Goal: Communication & Community: Answer question/provide support

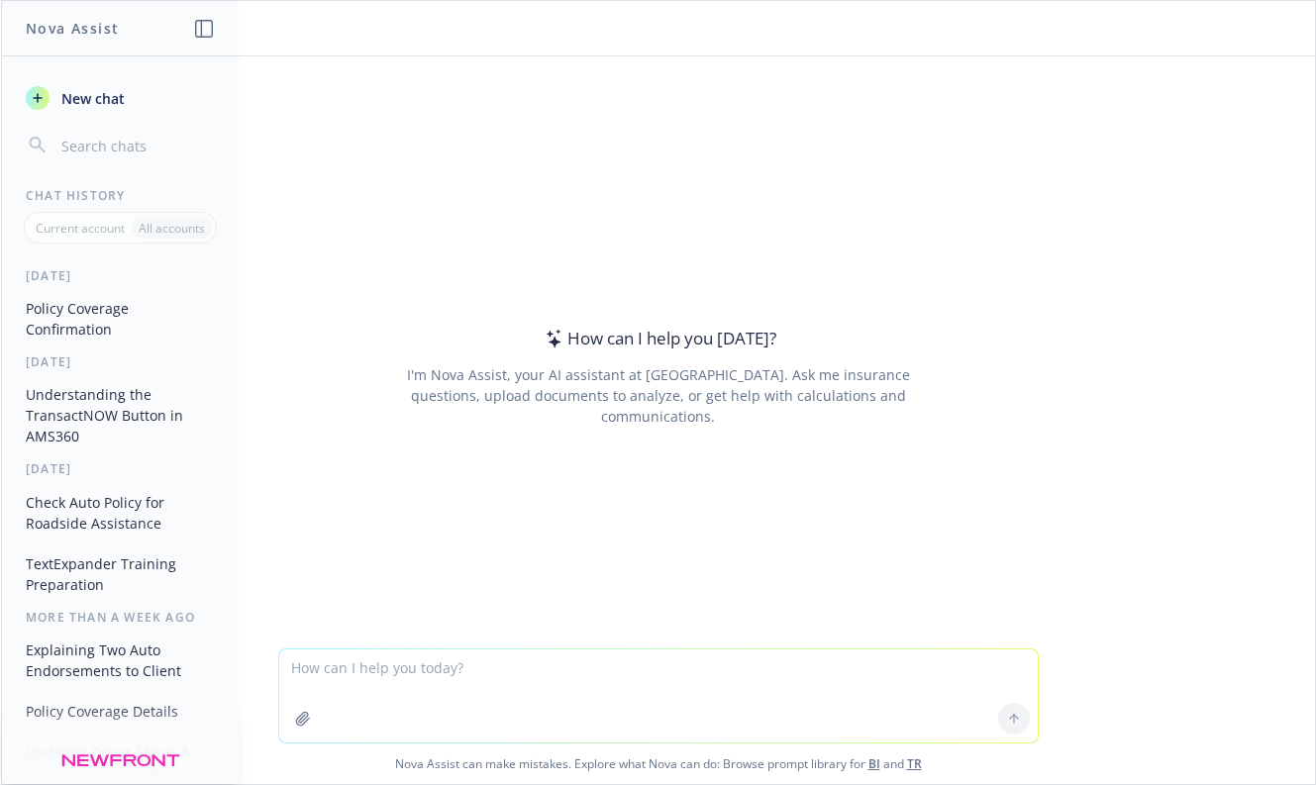
click at [126, 323] on button "Policy Coverage Confirmation" at bounding box center [120, 318] width 205 height 53
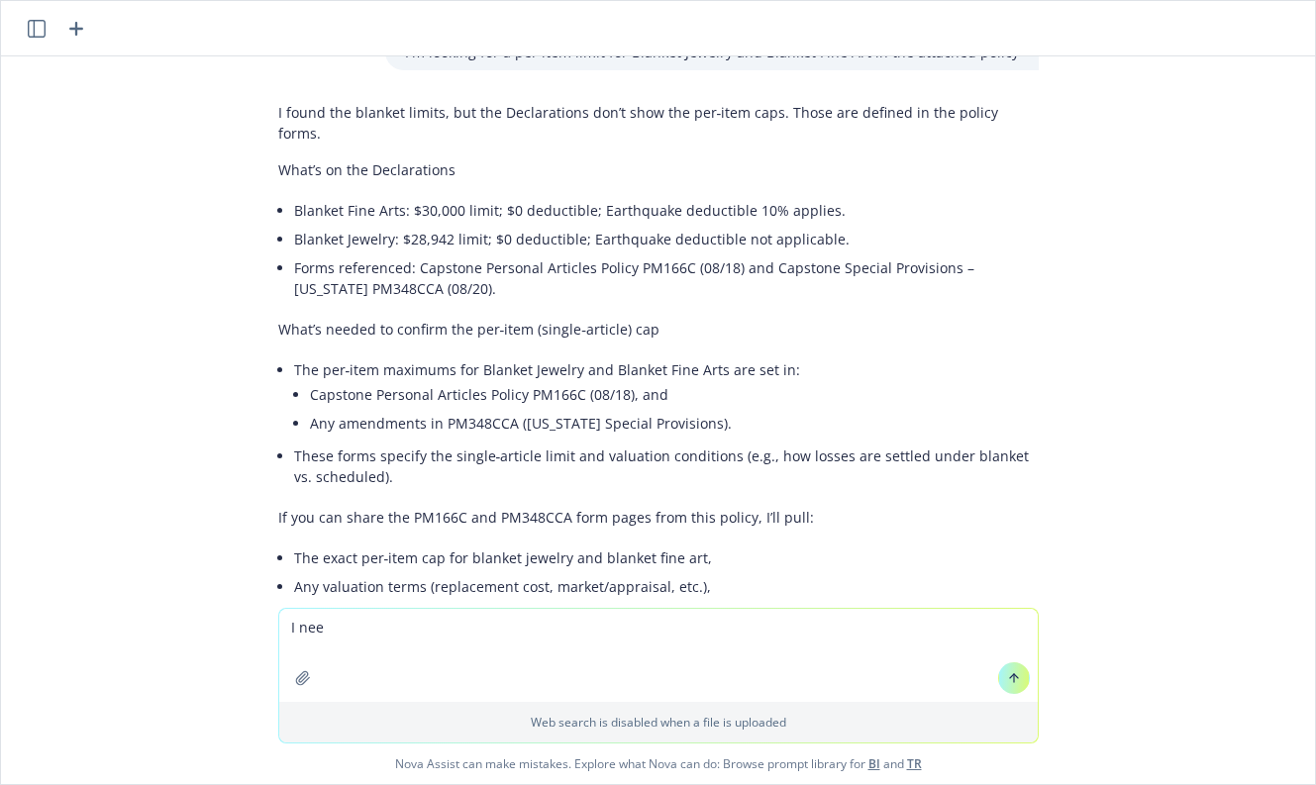
scroll to position [8824, 0]
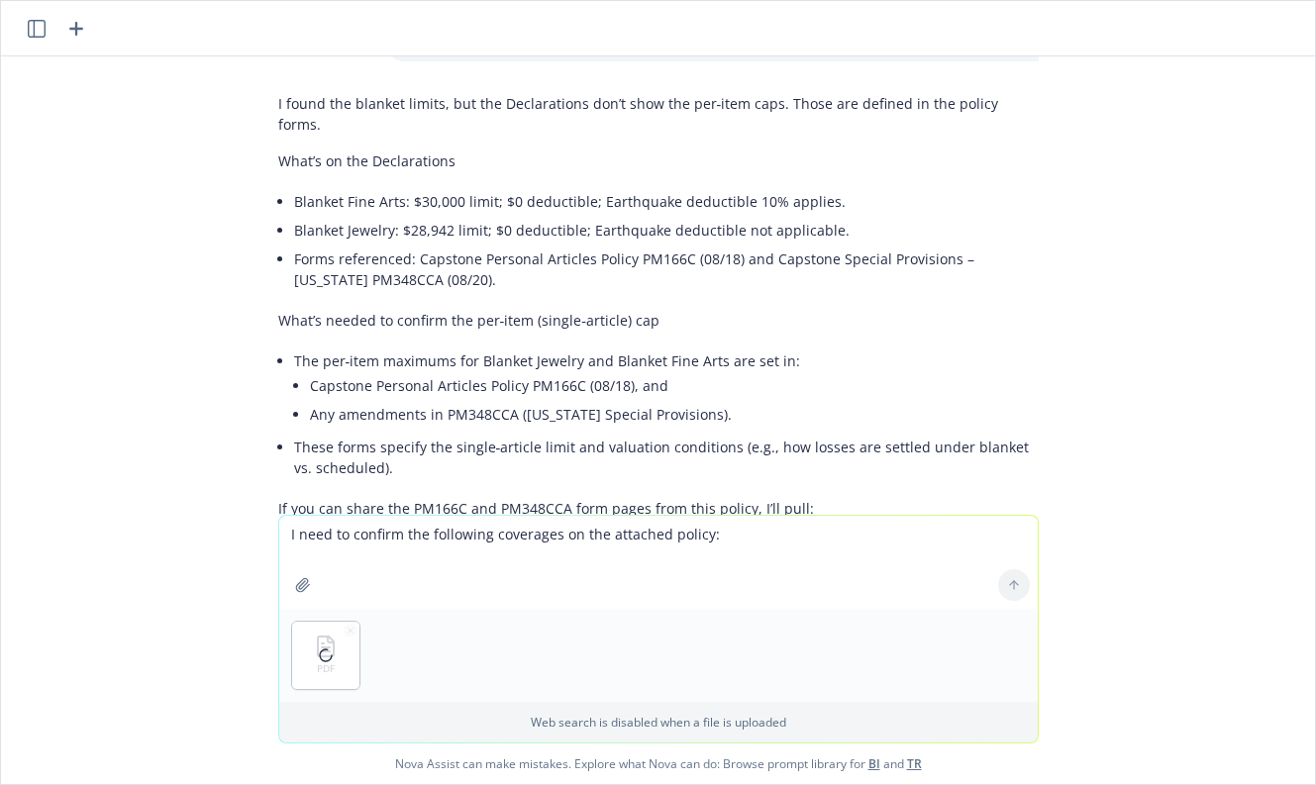
click at [764, 592] on li "Any special conditions or exclusions for blanket classes." at bounding box center [666, 606] width 744 height 29
click at [760, 539] on textarea "I need to confirm the following coverages on the attached policy:" at bounding box center [658, 562] width 758 height 93
click at [794, 534] on textarea "I need to confirm the following coverages on the attached policy: Identity Thef…" at bounding box center [658, 562] width 758 height 93
click at [1003, 536] on textarea "I need to confirm the following coverages on the attached policy: Identity Thef…" at bounding box center [658, 562] width 758 height 93
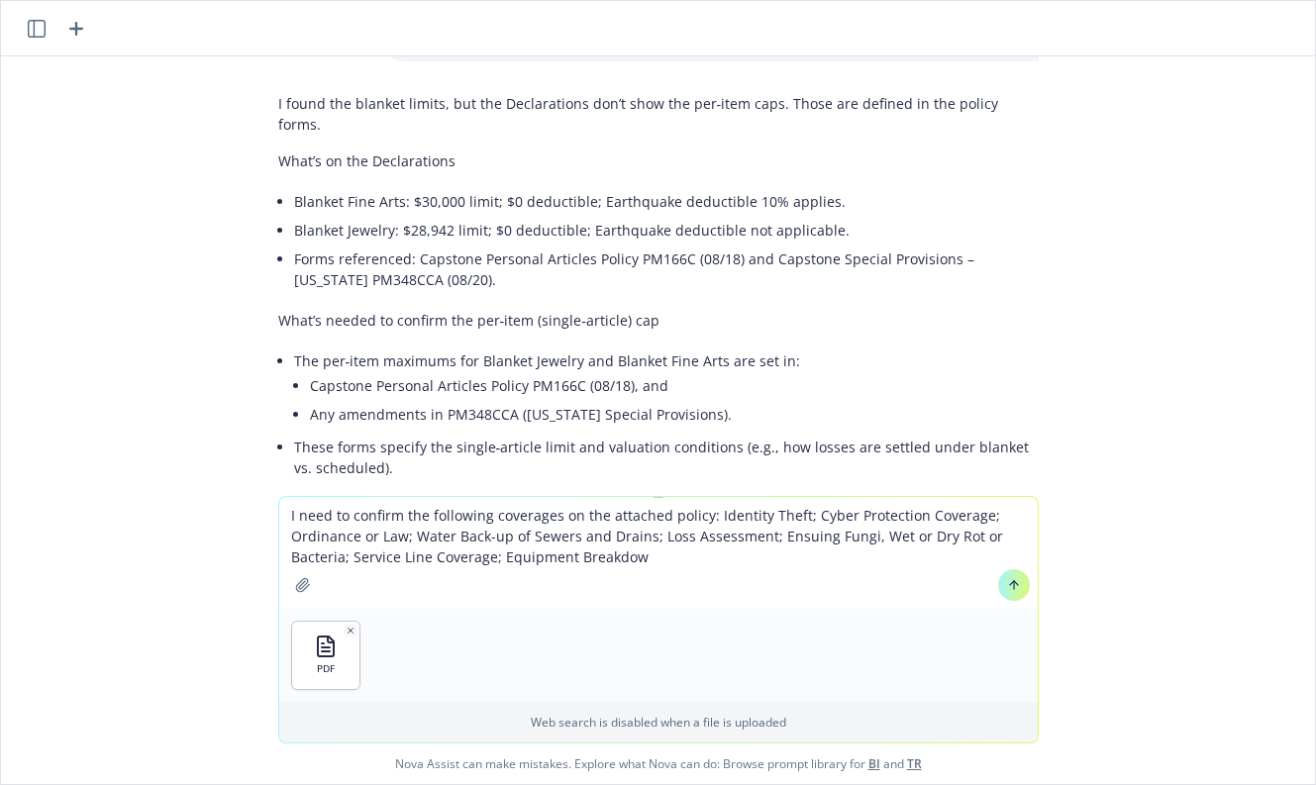
type textarea "I need to confirm the following coverages on the attached policy: Identity Thef…"
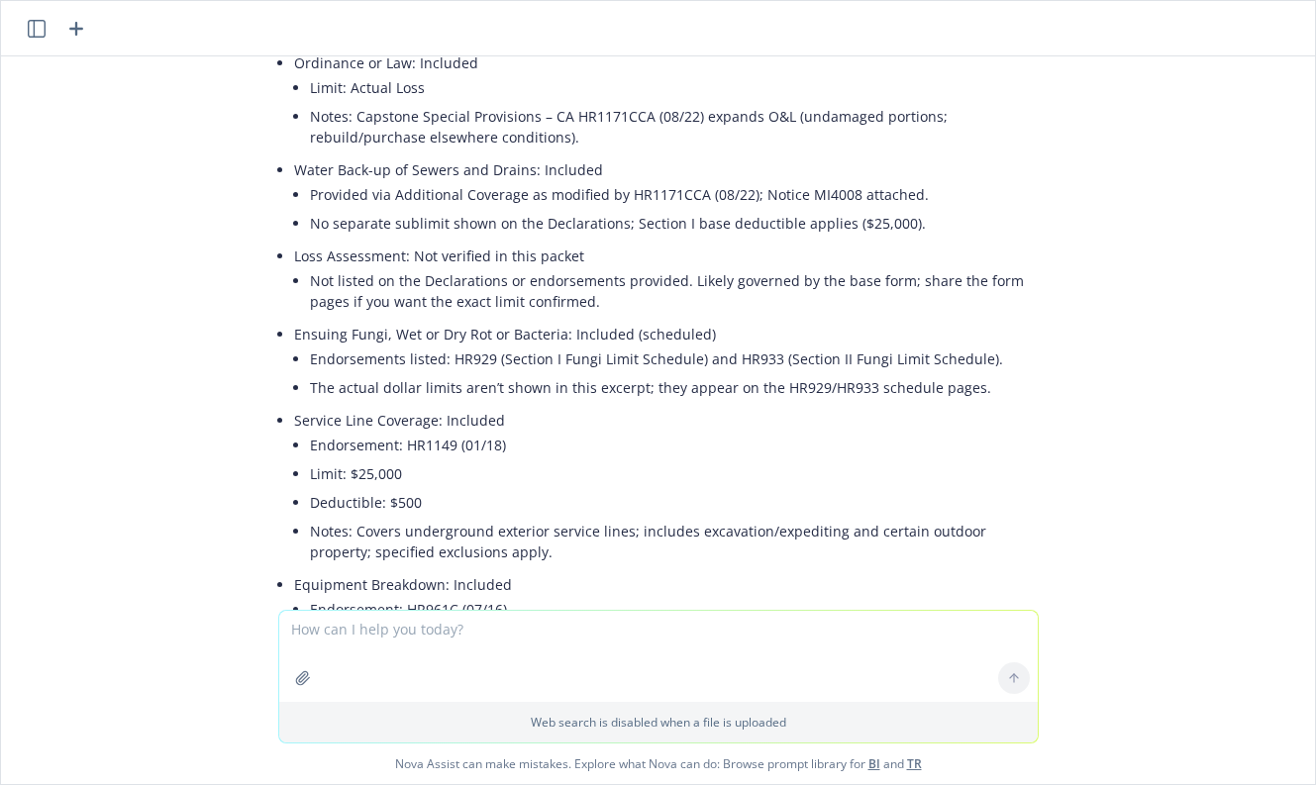
scroll to position [9980, 0]
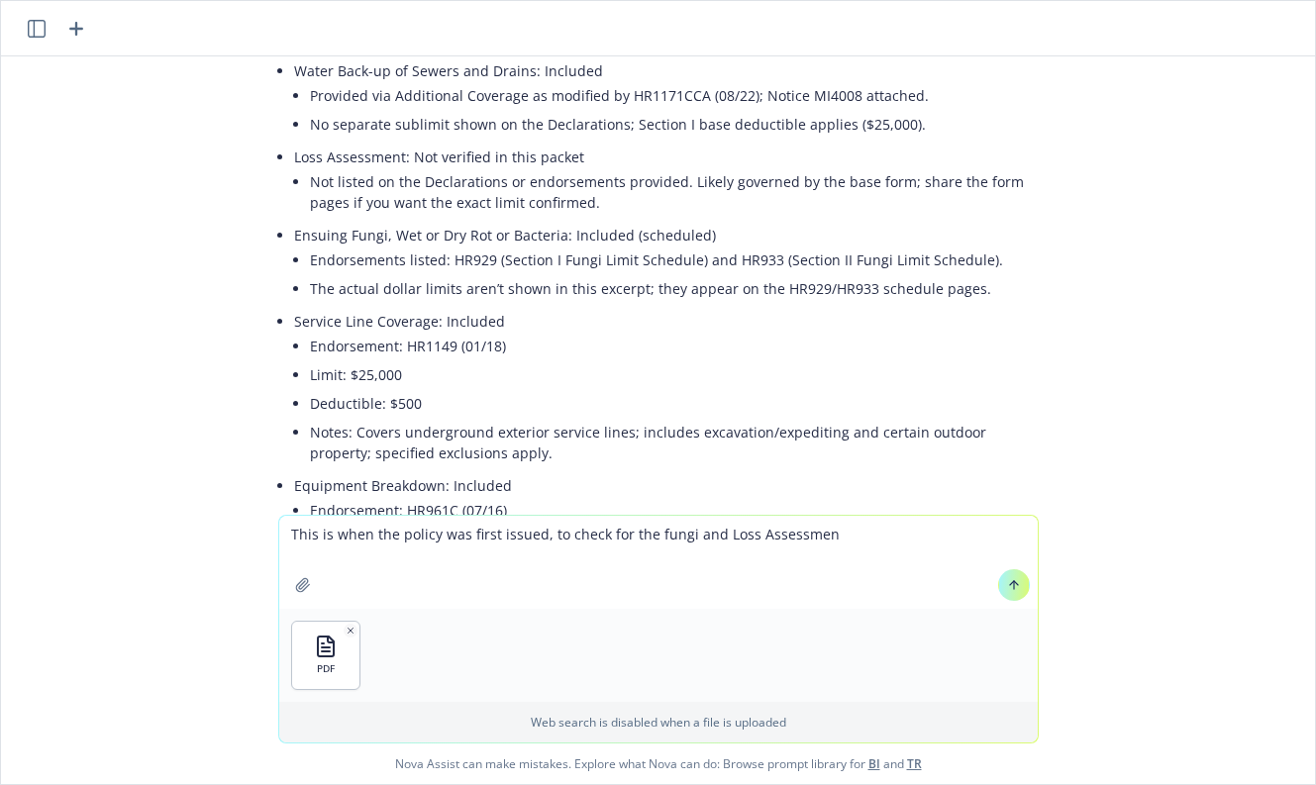
type textarea "This is when the policy was first issued, to check for the fungi and Loss Asses…"
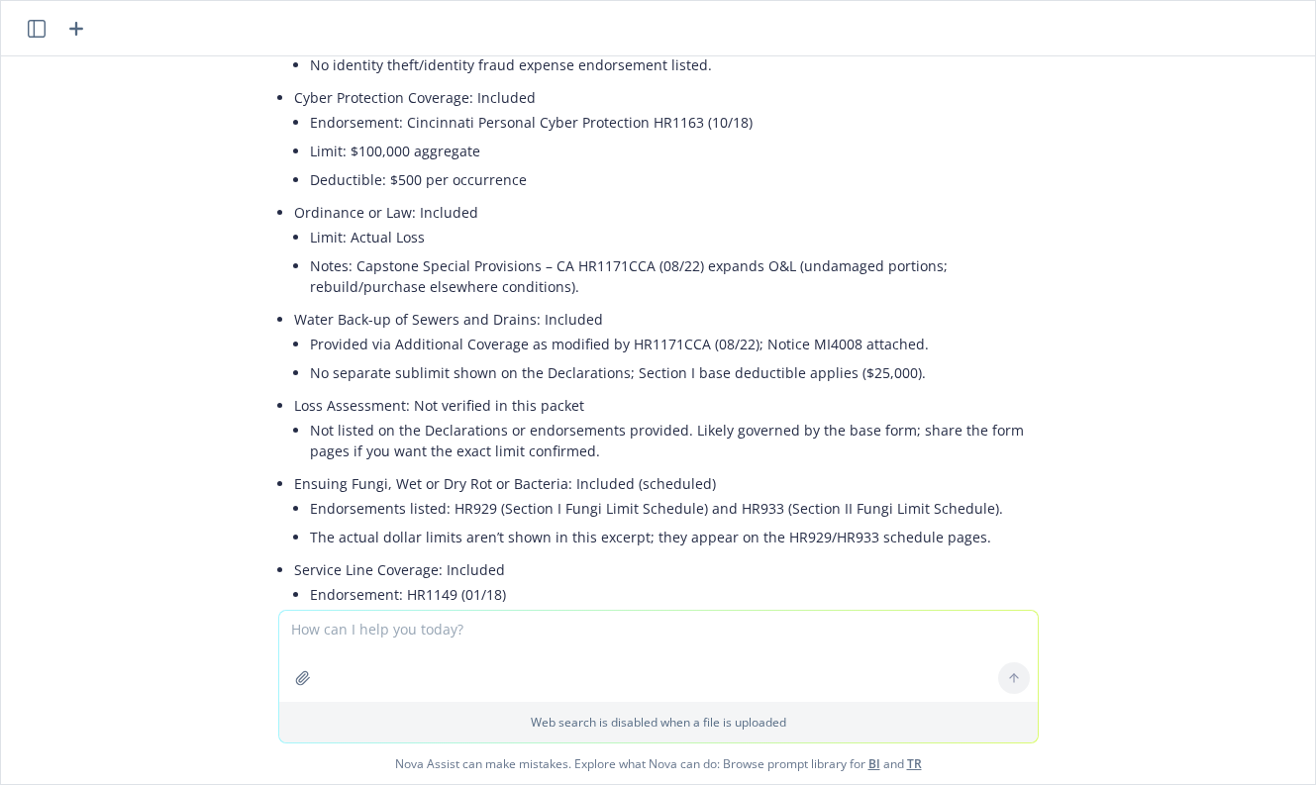
scroll to position [9336, 0]
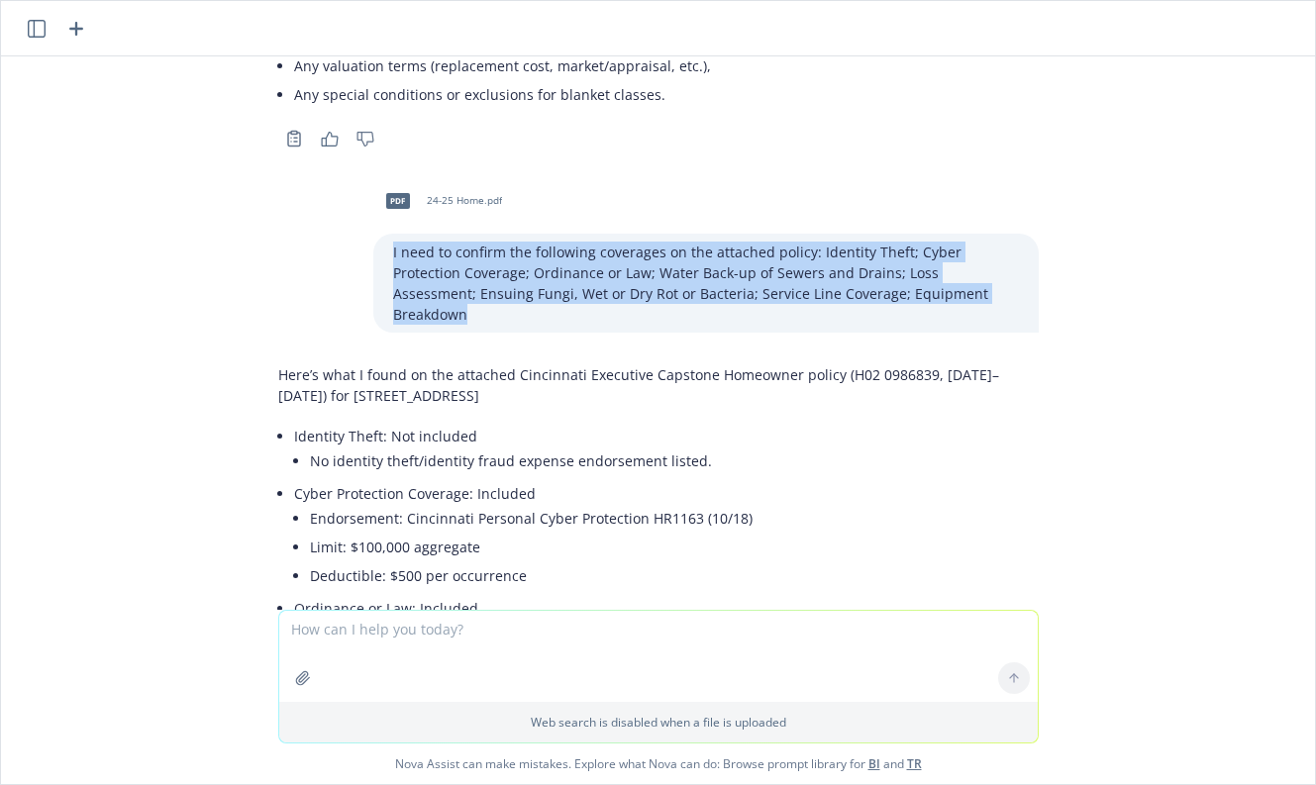
drag, startPoint x: 912, startPoint y: 196, endPoint x: 372, endPoint y: 146, distance: 541.9
click at [373, 234] on div "I need to confirm the following coverages on the attached policy: Identity Thef…" at bounding box center [705, 283] width 665 height 99
copy p "I need to confirm the following coverages on the attached policy: Identity Thef…"
click at [401, 648] on textarea at bounding box center [658, 656] width 758 height 91
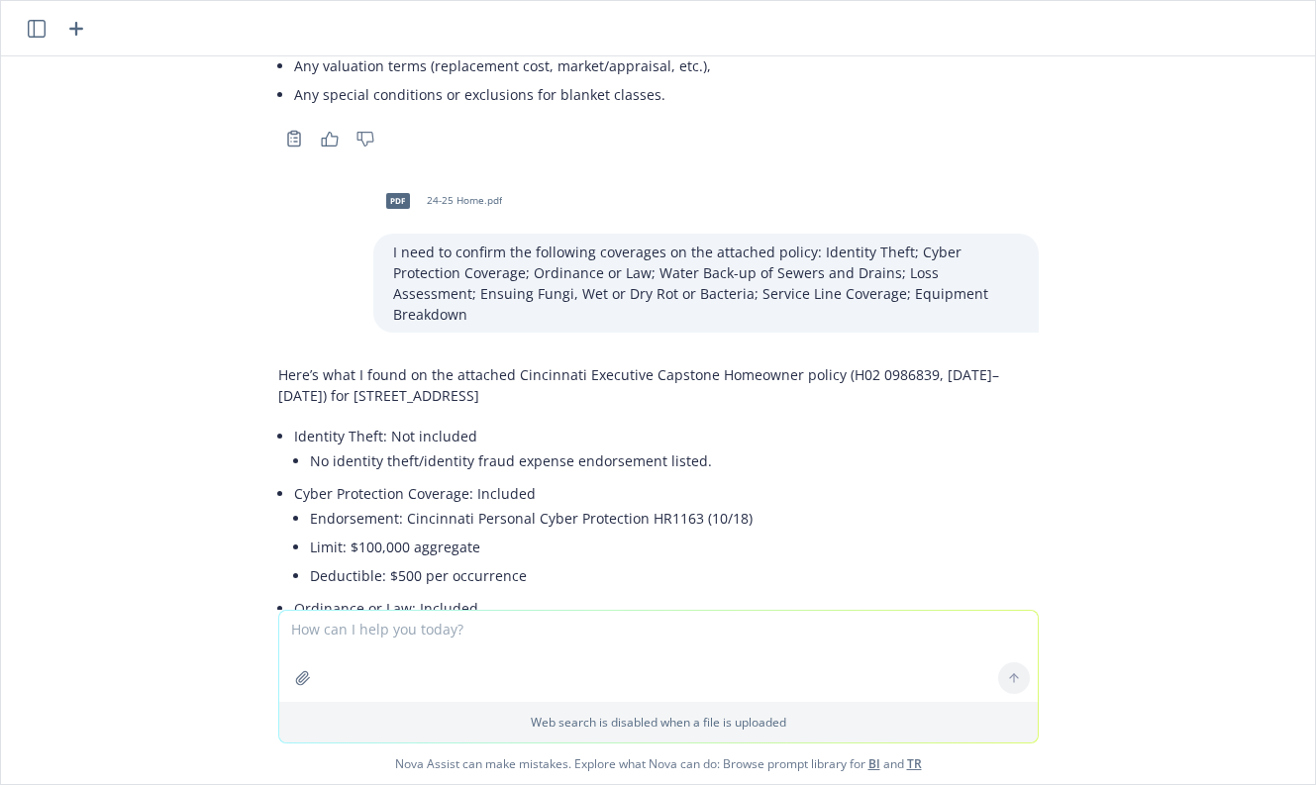
paste textarea "I need to confirm the following coverages on the attached policy: Identity Thef…"
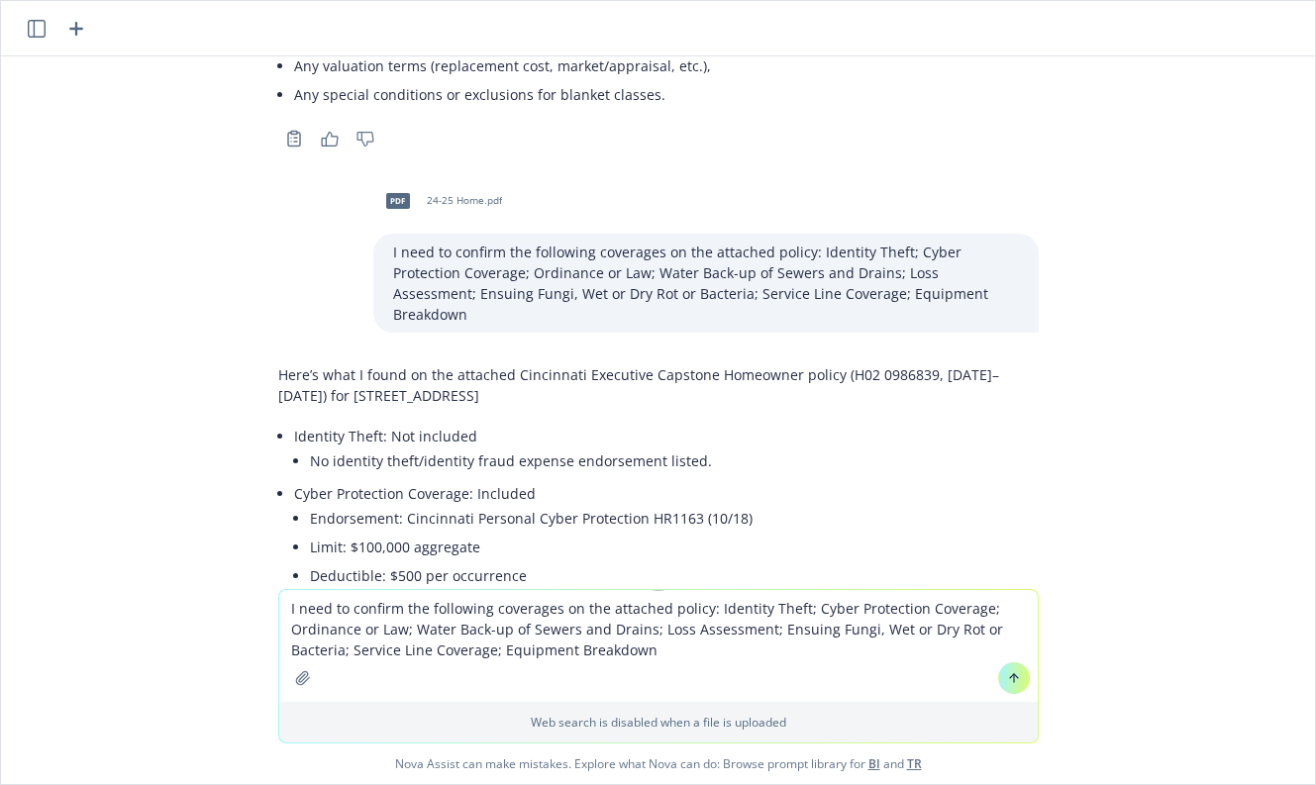
type textarea "I need to confirm the following coverages on the attached policy: Identity Thef…"
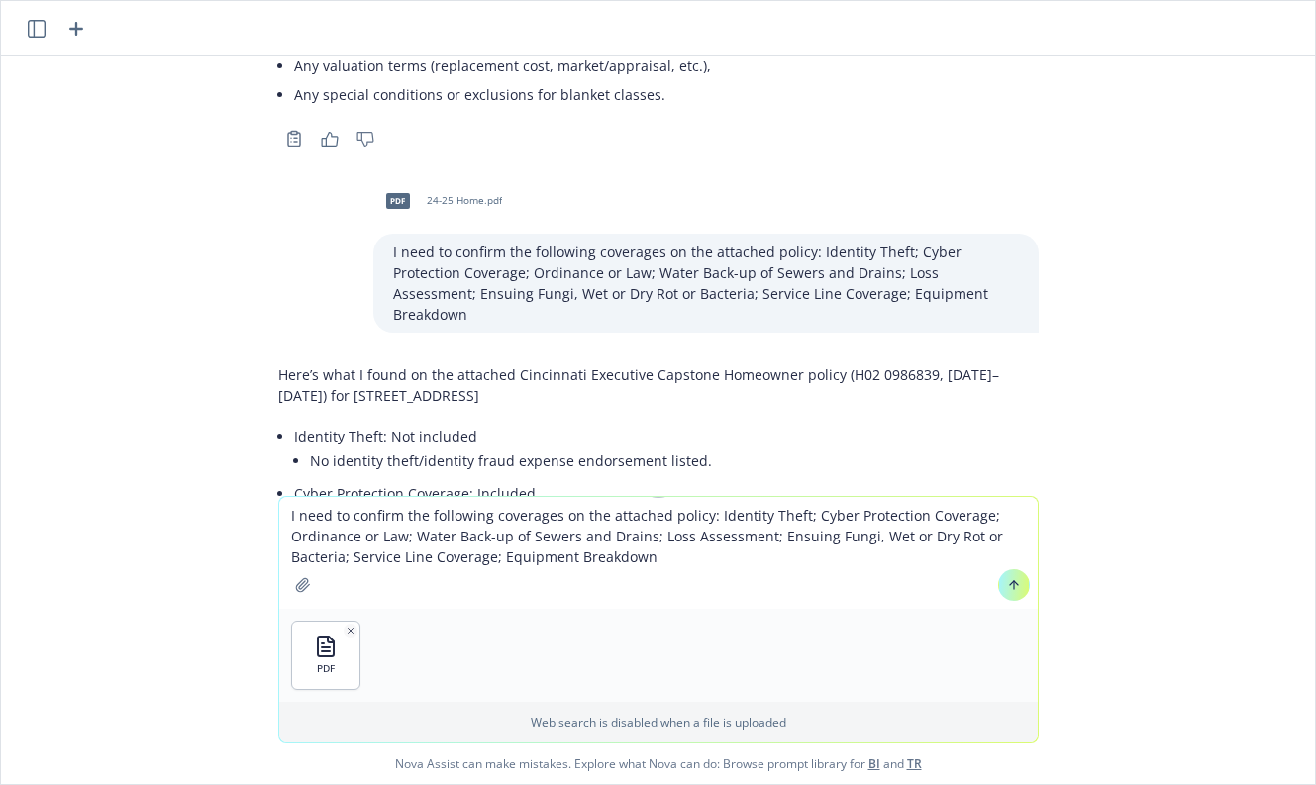
click at [1007, 578] on icon at bounding box center [1014, 585] width 14 height 14
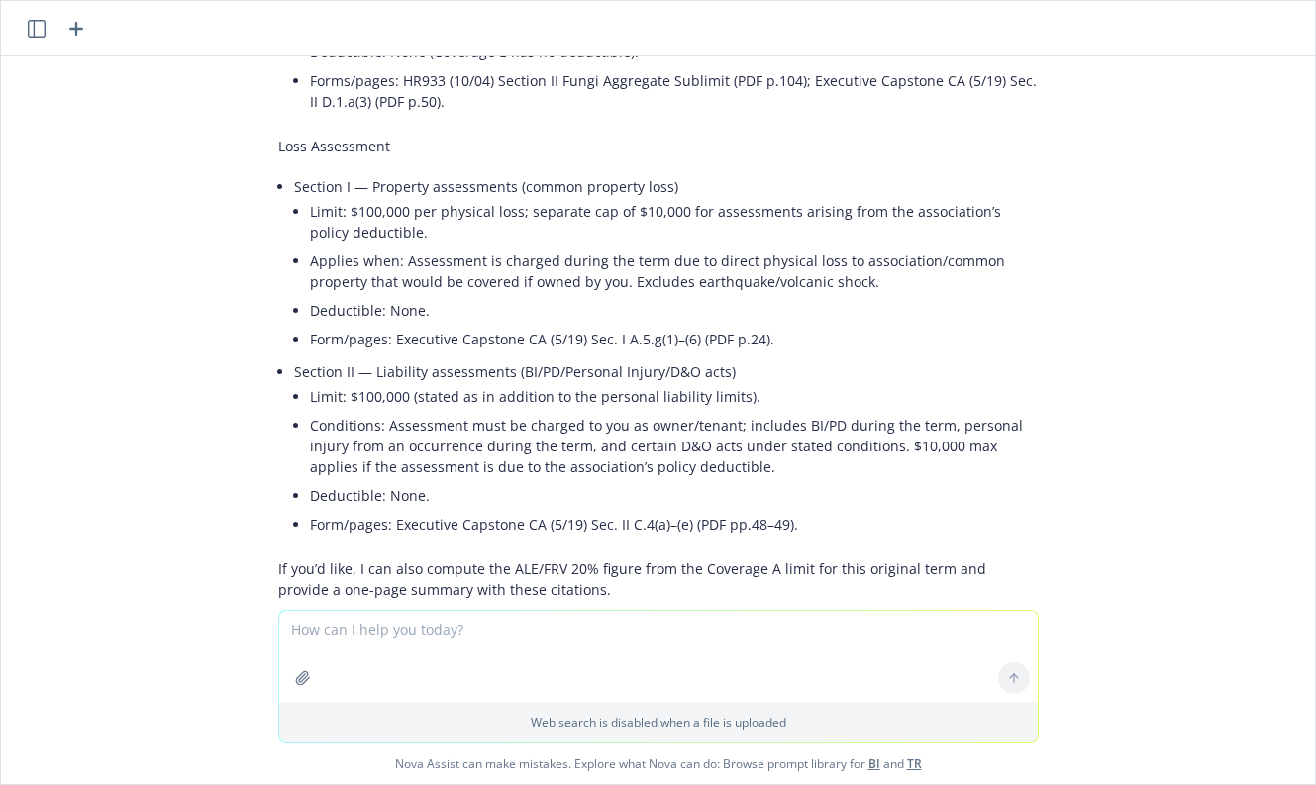
scroll to position [11557, 0]
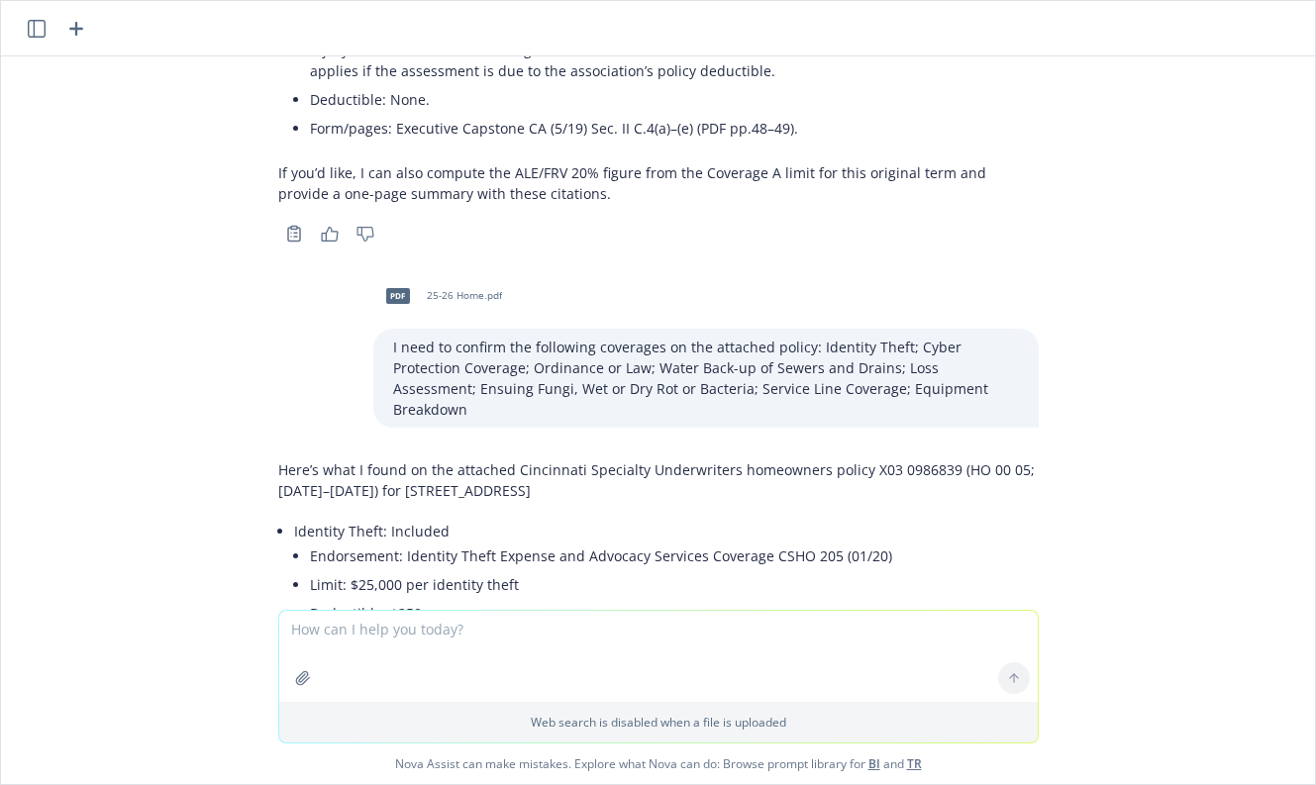
click at [375, 329] on div "I need to confirm the following coverages on the attached policy: Identity Thef…" at bounding box center [705, 378] width 665 height 99
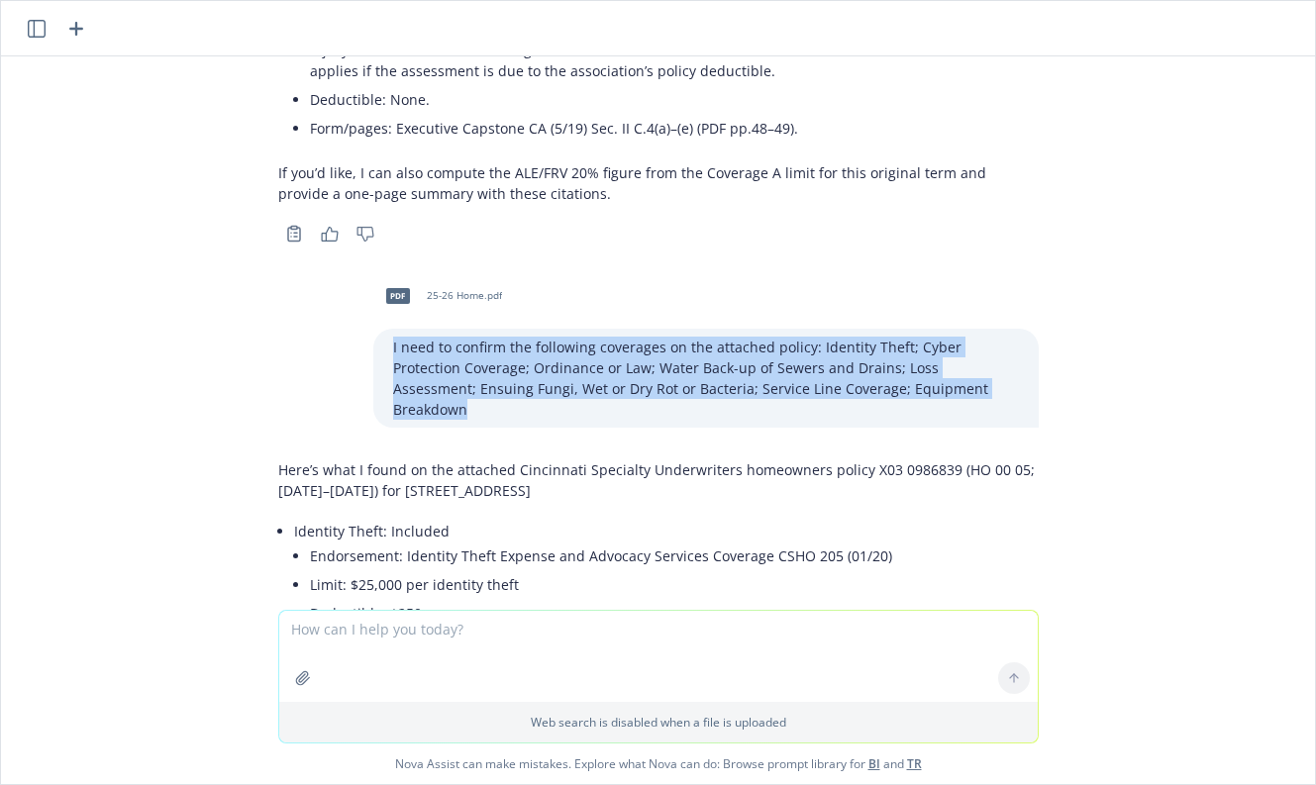
drag, startPoint x: 375, startPoint y: 225, endPoint x: 979, endPoint y: 270, distance: 605.6
click at [979, 329] on div "I need to confirm the following coverages on the attached policy: Identity Thef…" at bounding box center [705, 378] width 665 height 99
copy p "I need to confirm the following coverages on the attached policy: Identity Thef…"
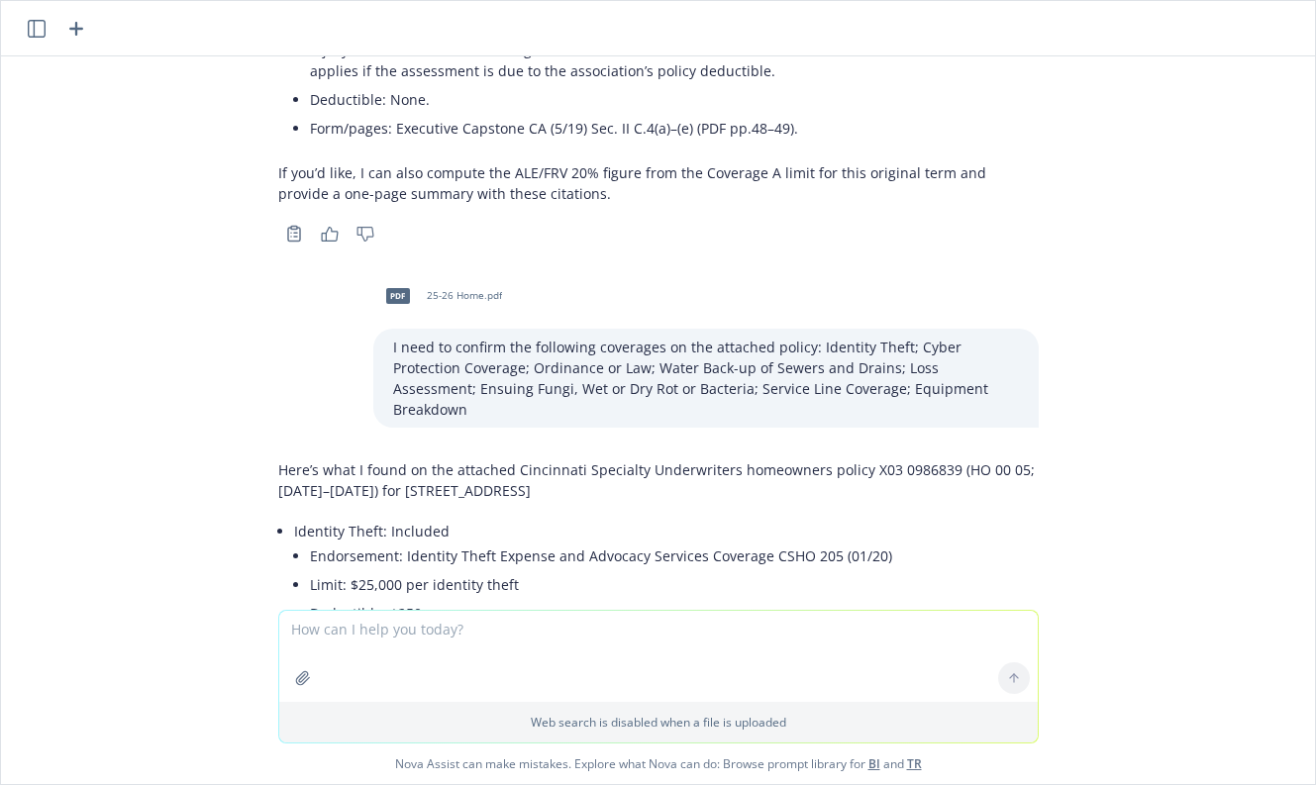
click at [412, 643] on textarea at bounding box center [658, 656] width 758 height 91
paste textarea "I need to confirm the following coverages on the attached policy: Identity Thef…"
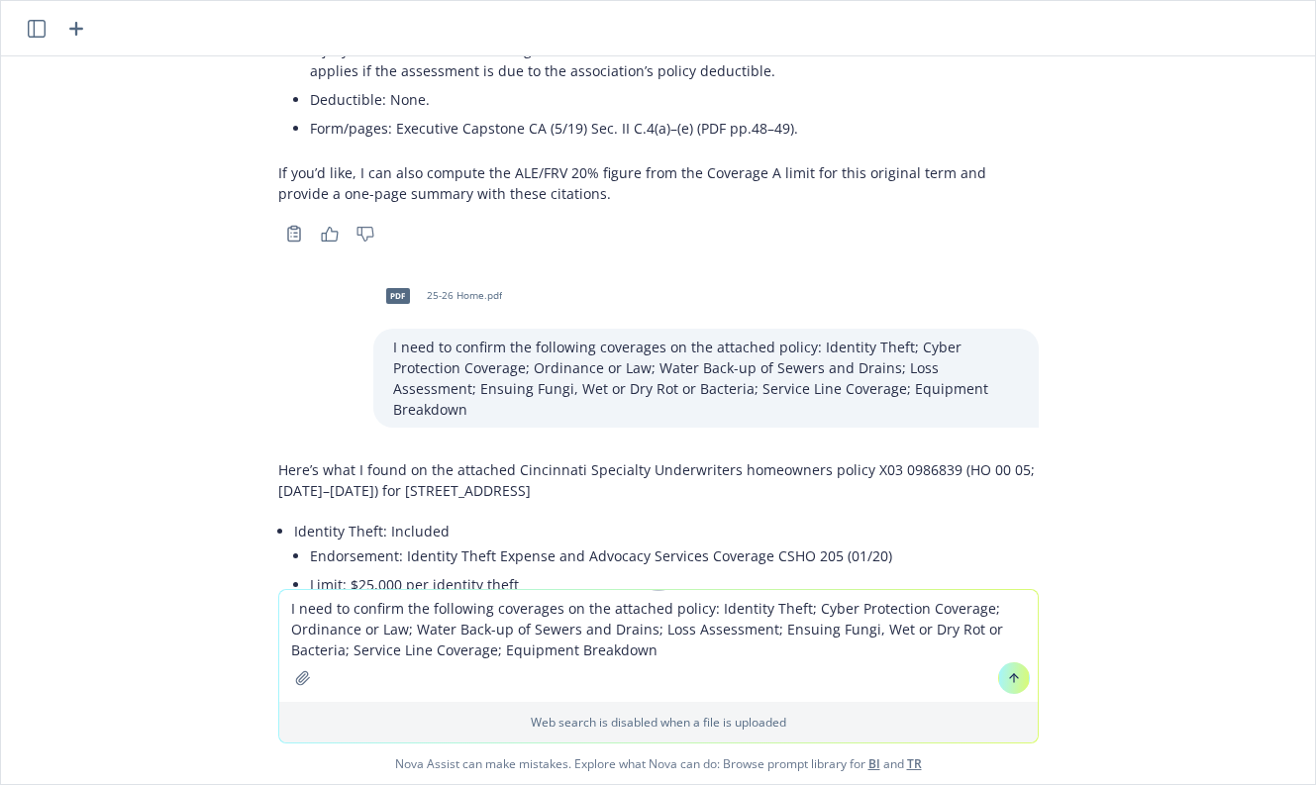
type textarea "I need to confirm the following coverages on the attached policy: Identity Thef…"
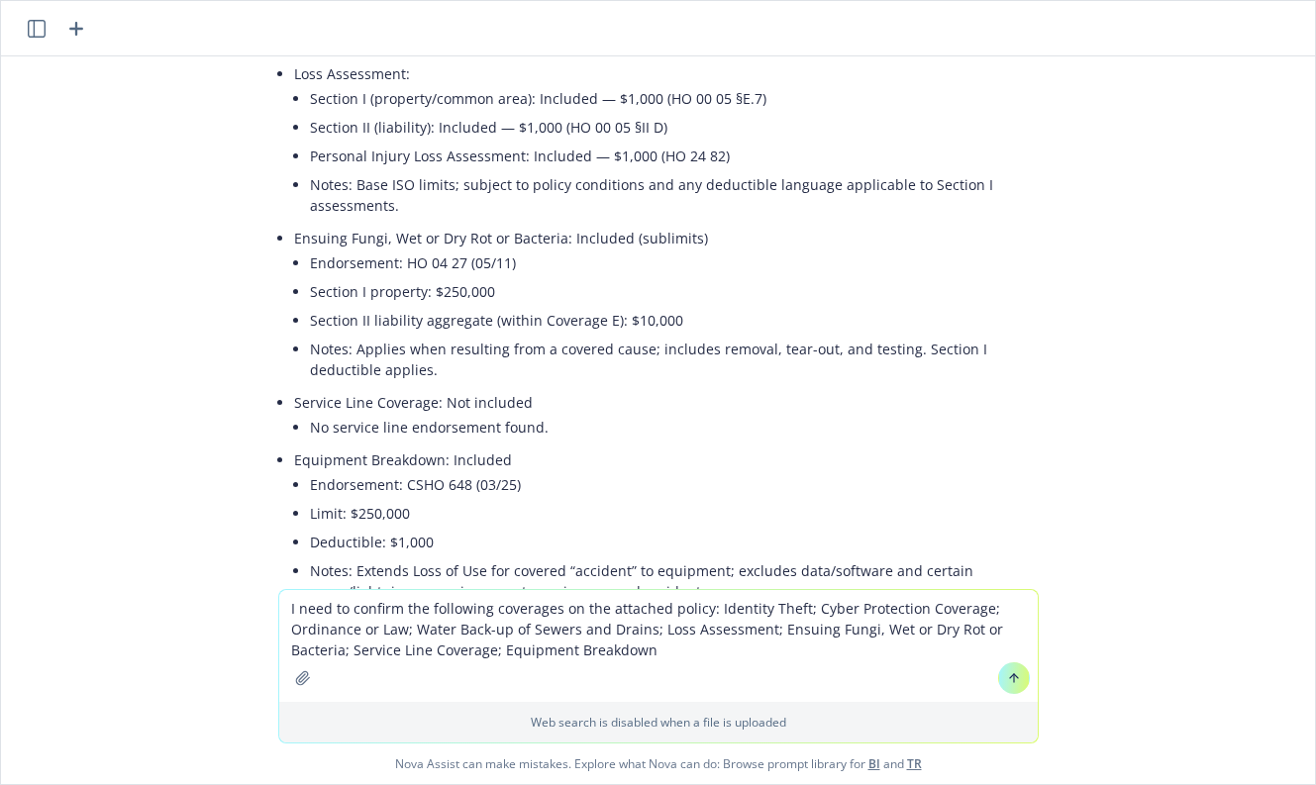
scroll to position [12568, 0]
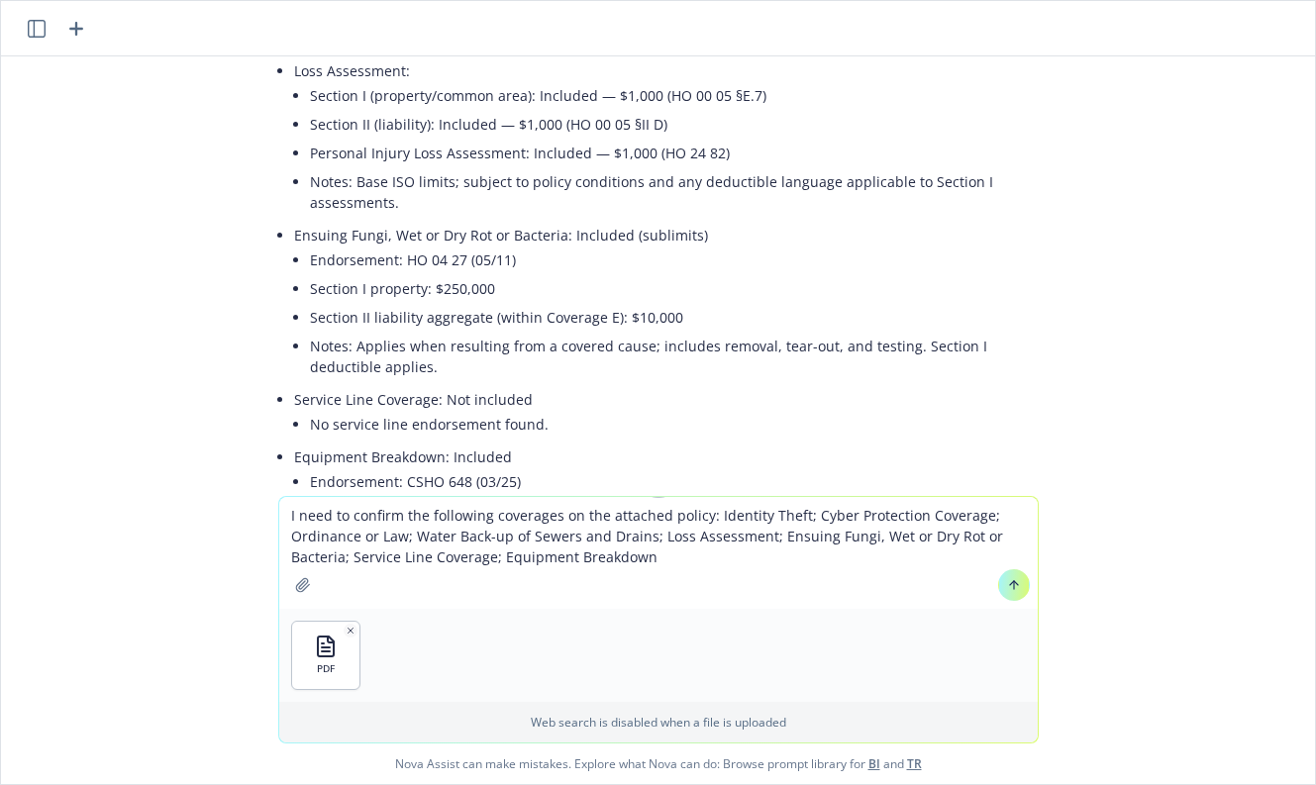
click at [1009, 582] on icon at bounding box center [1013, 583] width 8 height 4
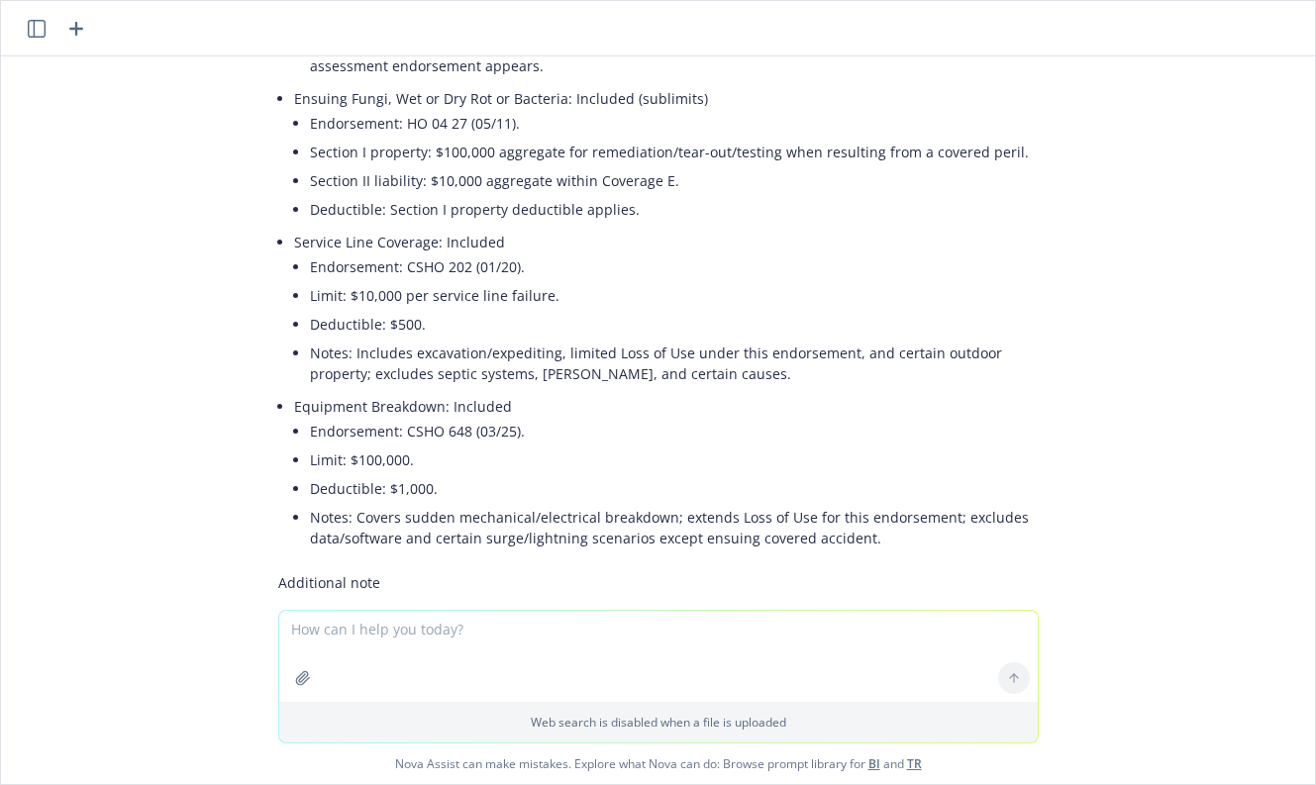
scroll to position [14092, 0]
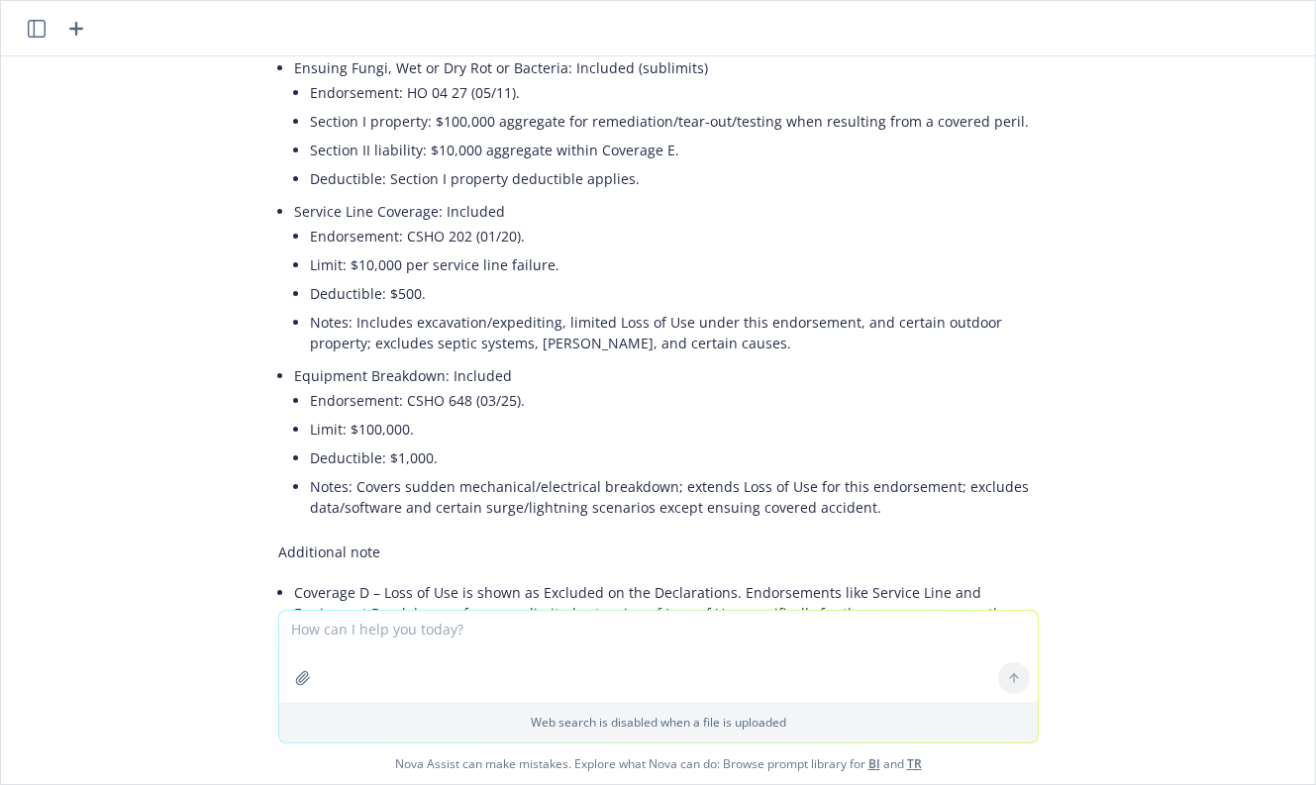
drag, startPoint x: 710, startPoint y: 681, endPoint x: 719, endPoint y: 658, distance: 24.5
click at [710, 681] on textarea at bounding box center [658, 656] width 758 height 91
type textarea "What about Extended Replacement Cost?"
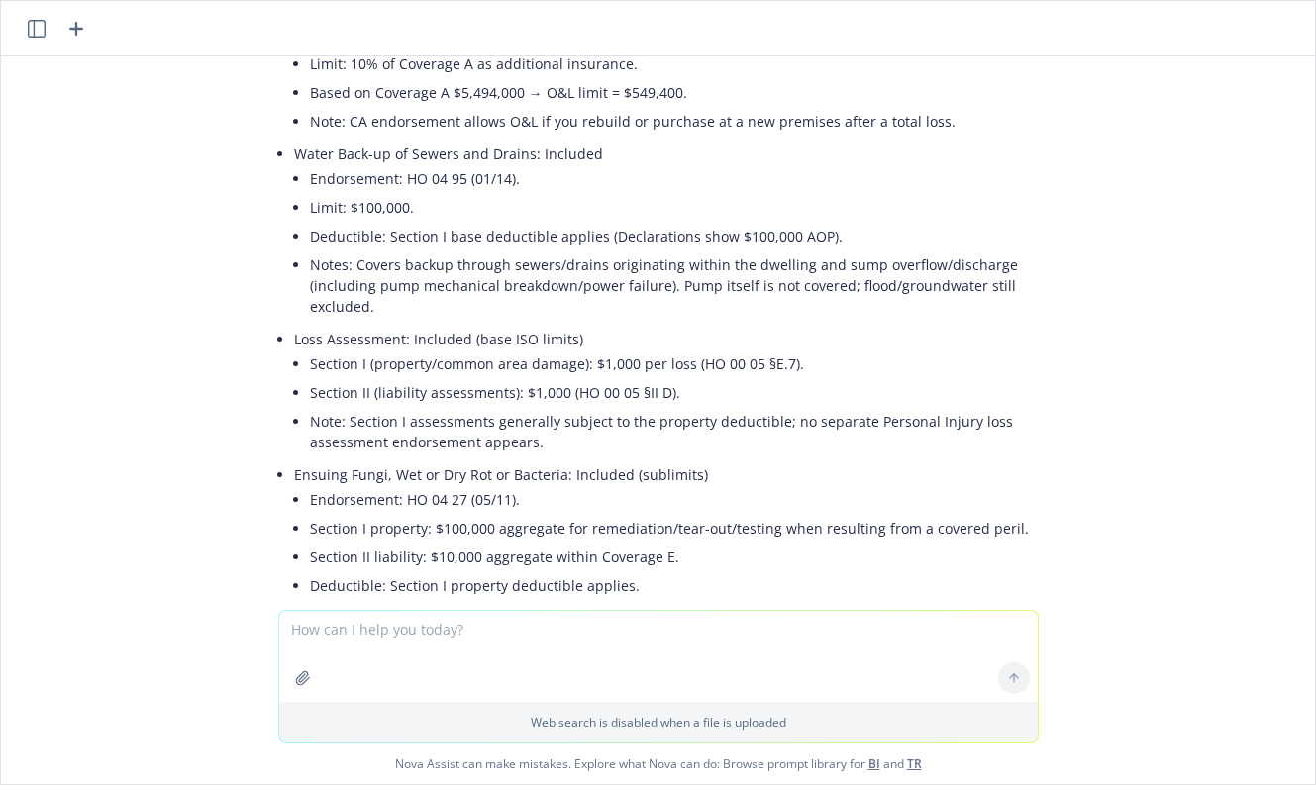
scroll to position [14457, 0]
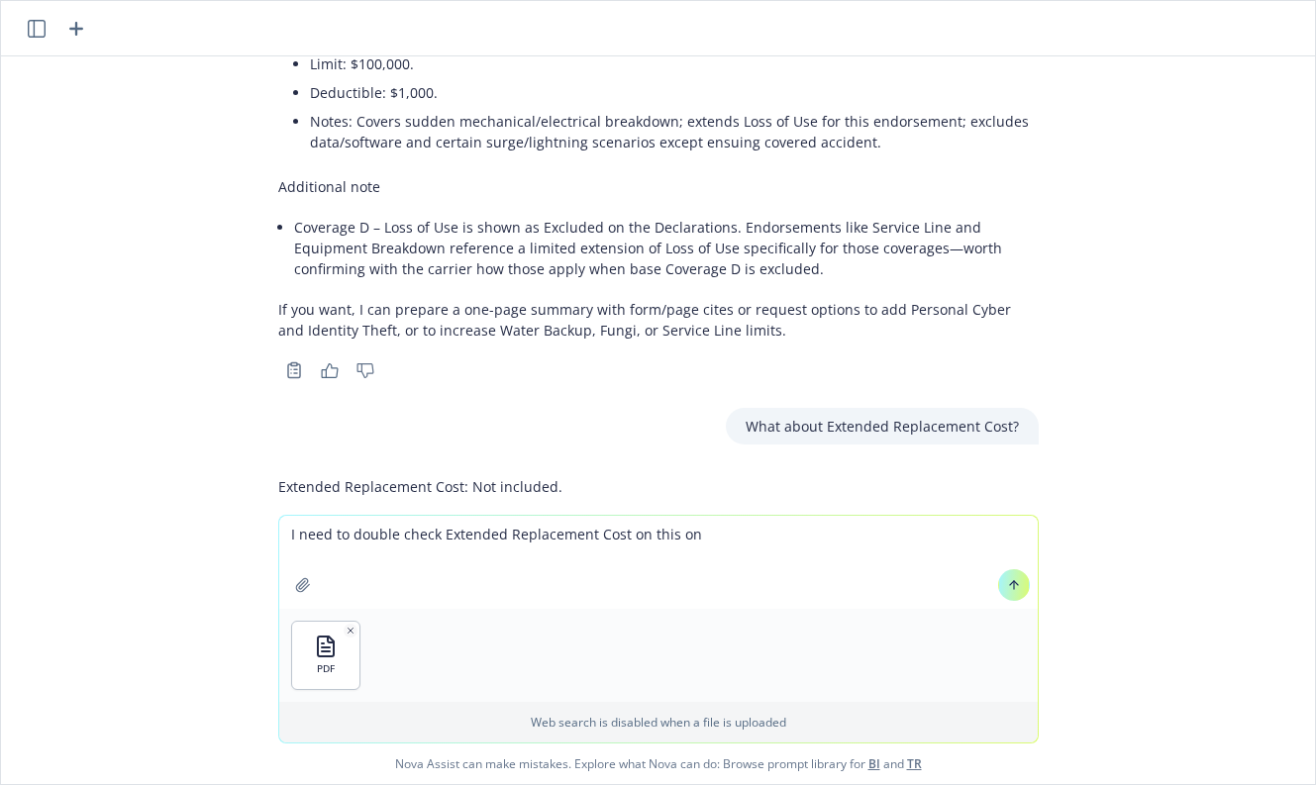
type textarea "I need to double check Extended Replacement Cost on this one"
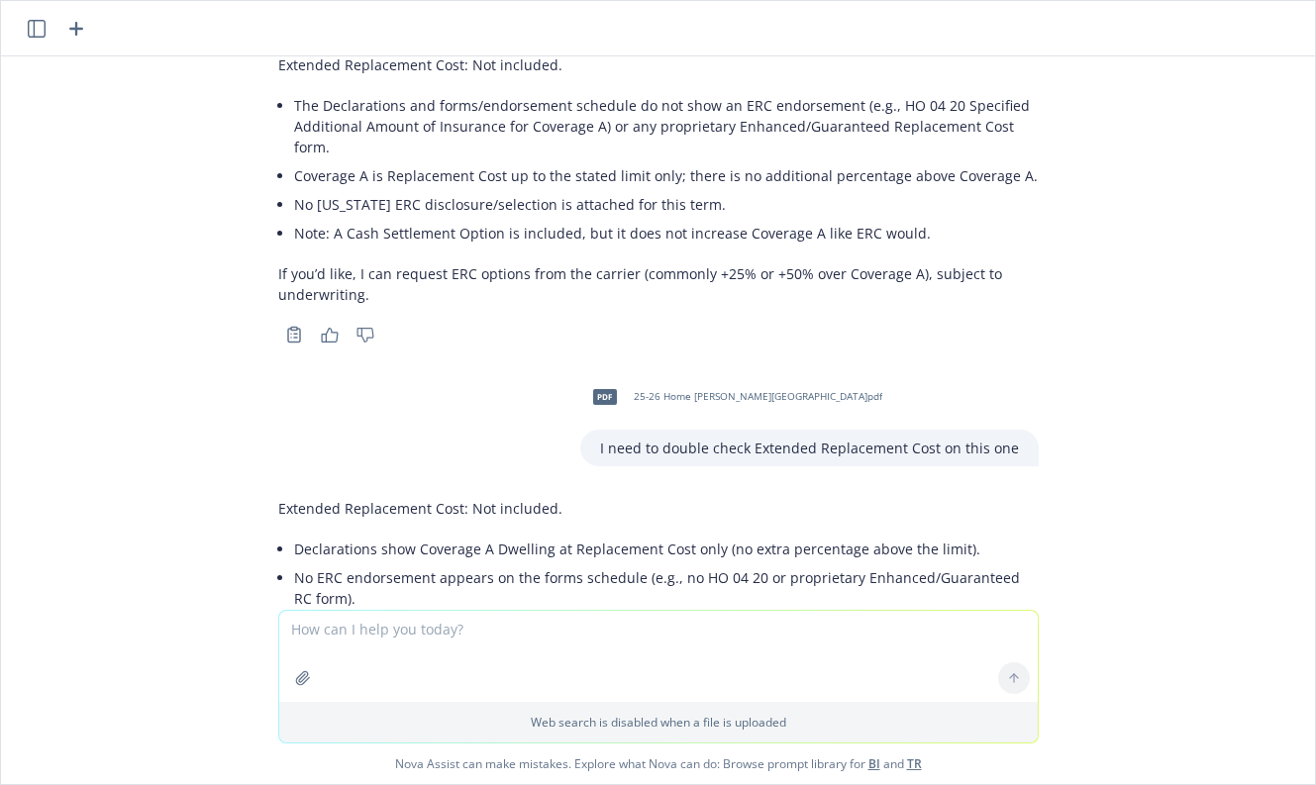
scroll to position [14880, 0]
click at [883, 742] on div "Copy to clipboard Thumbs up Thumbs down" at bounding box center [658, 756] width 760 height 28
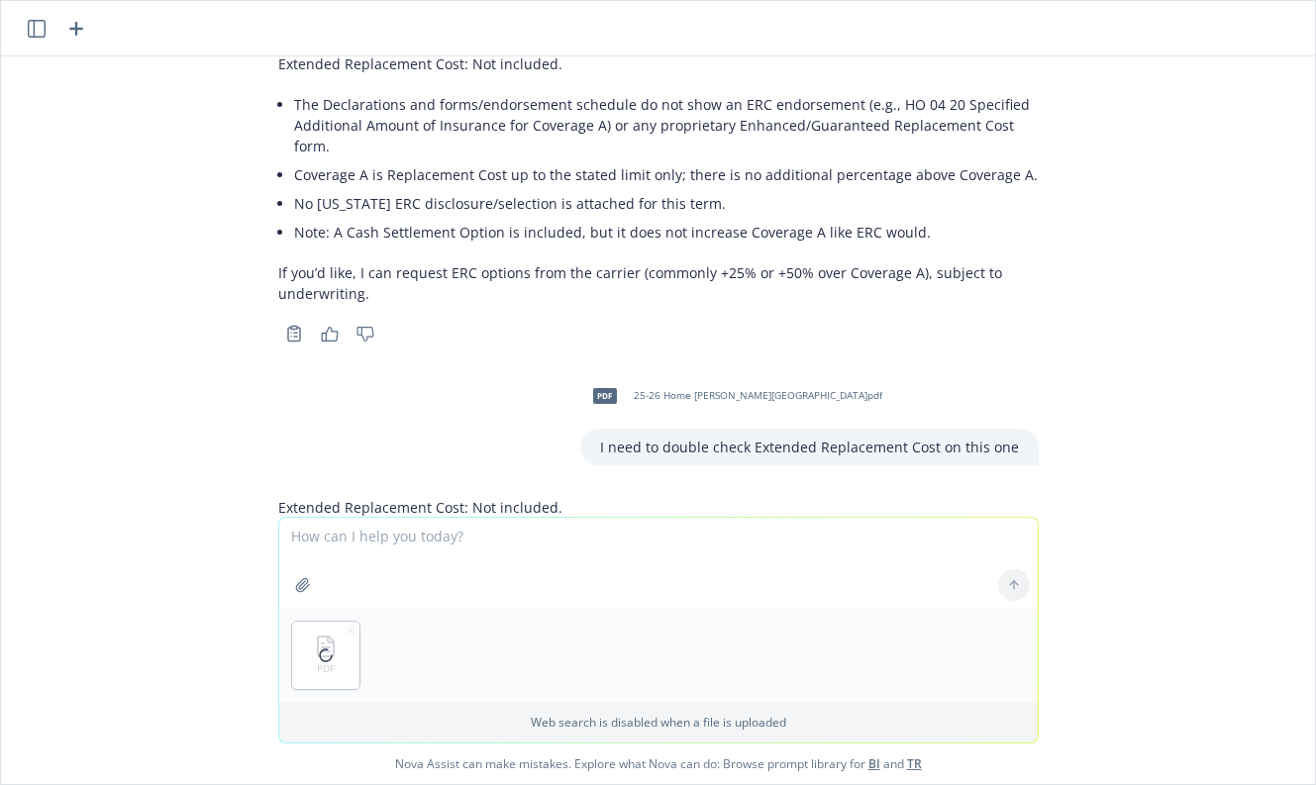
click at [619, 576] on textarea at bounding box center [658, 563] width 758 height 91
type textarea "Last one, checking ERC thank you!"
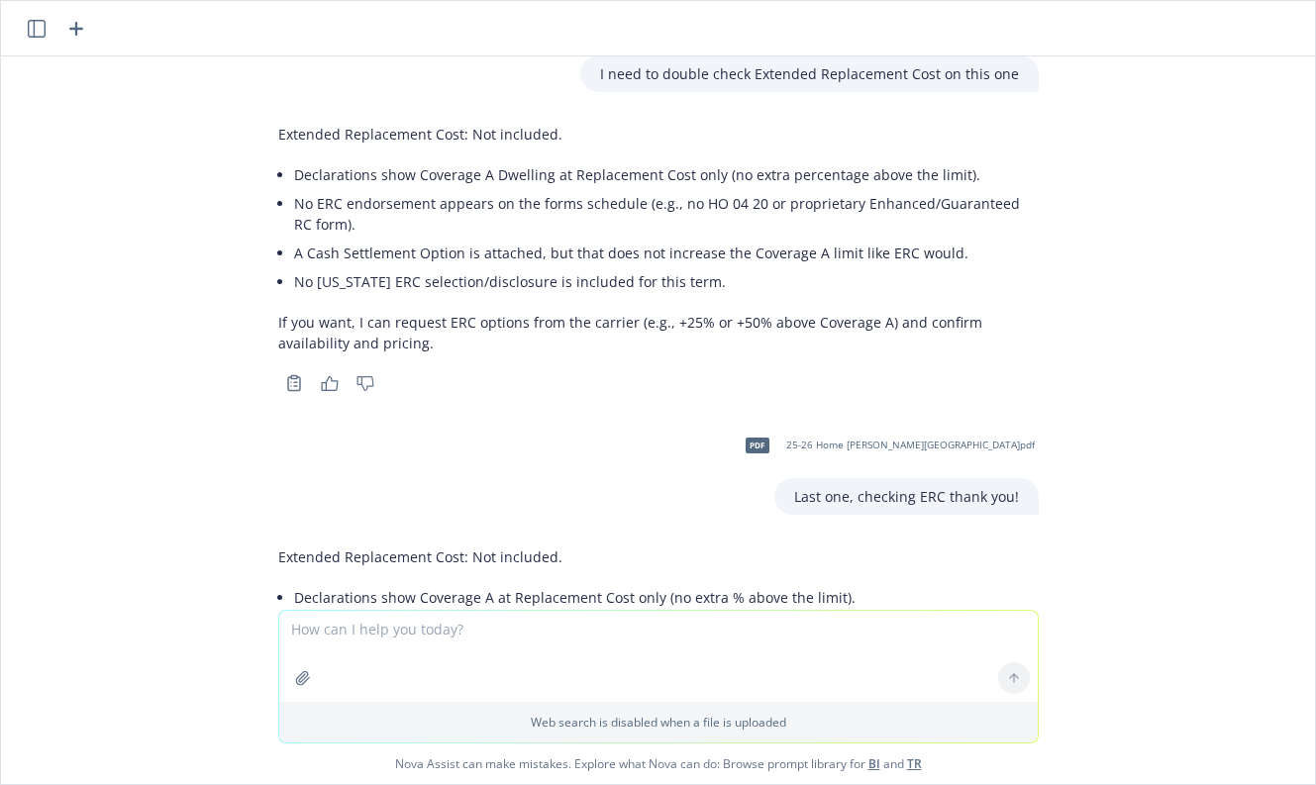
scroll to position [15261, 0]
